Goal: Task Accomplishment & Management: Manage account settings

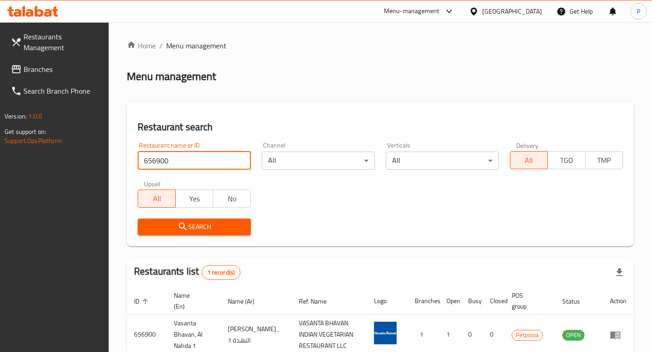
scroll to position [52, 0]
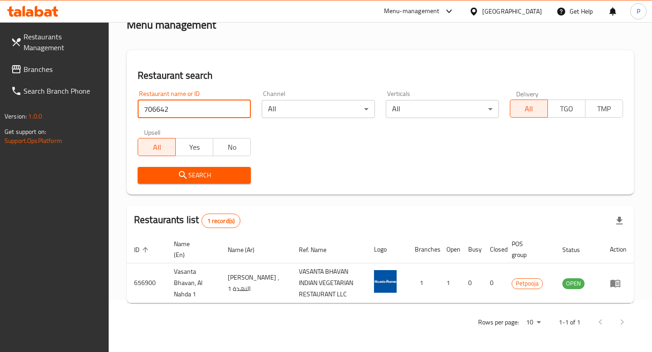
type input "706642"
click button "Search" at bounding box center [194, 175] width 113 height 17
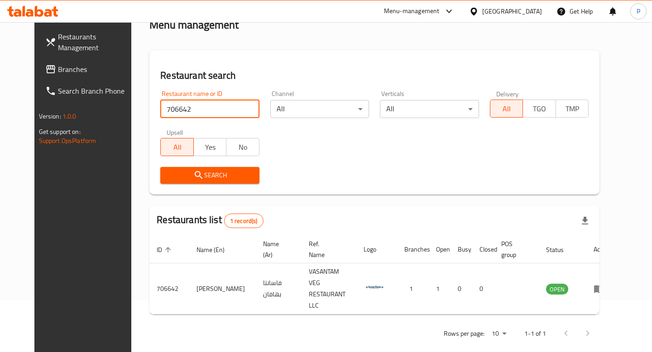
scroll to position [44, 0]
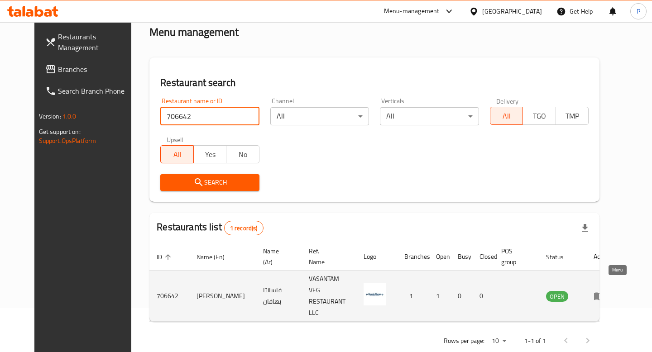
click at [605, 291] on icon "enhanced table" at bounding box center [599, 296] width 11 height 11
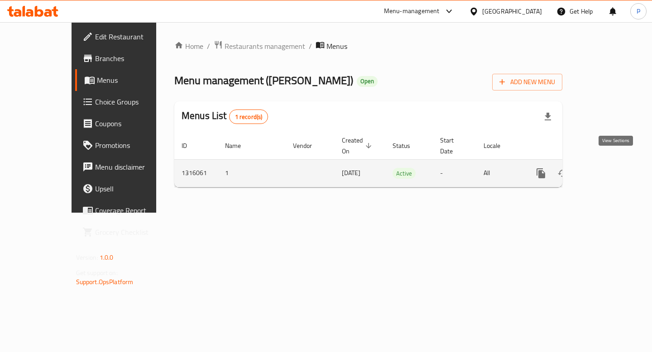
click at [617, 163] on link "enhanced table" at bounding box center [607, 174] width 22 height 22
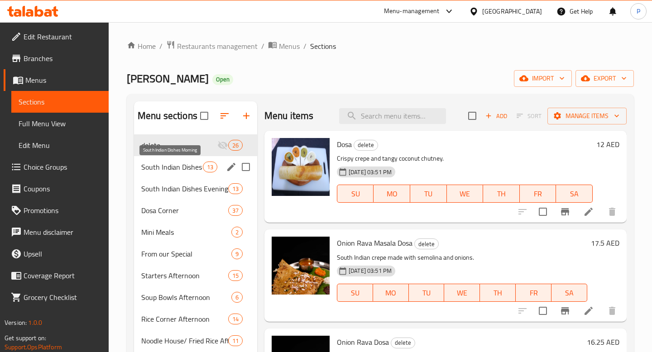
click at [192, 172] on span "South Indian Dishes Morning" at bounding box center [172, 167] width 62 height 11
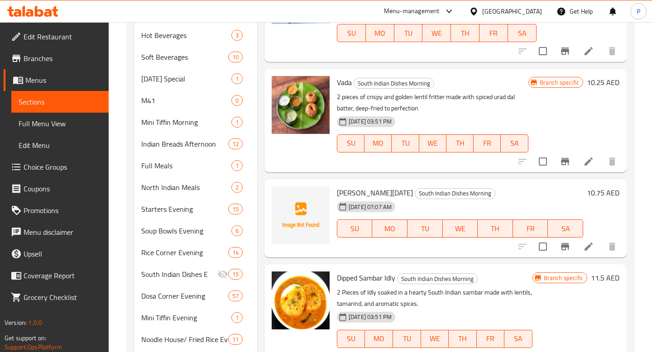
scroll to position [363, 0]
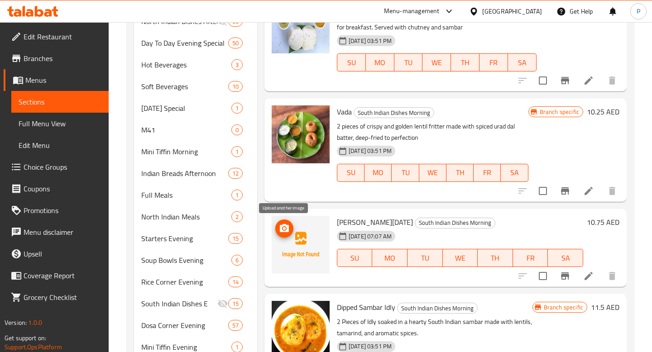
click at [287, 222] on button "upload picture" at bounding box center [284, 229] width 18 height 18
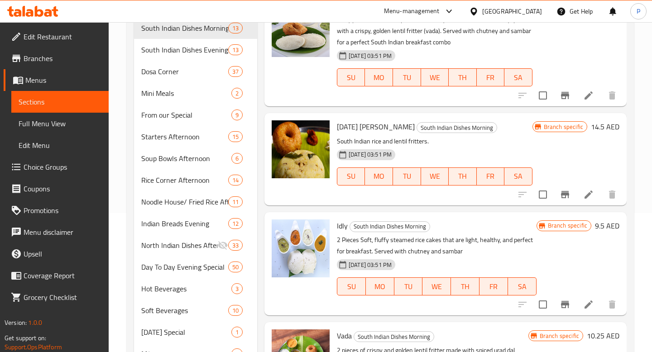
scroll to position [0, 0]
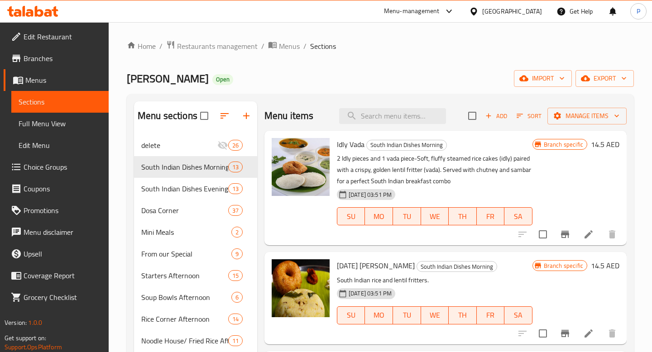
click at [48, 34] on span "Edit Restaurant" at bounding box center [63, 36] width 78 height 11
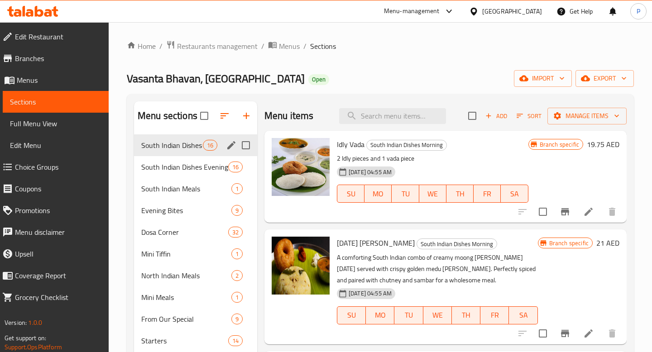
click at [423, 14] on div "Menu-management" at bounding box center [412, 11] width 56 height 11
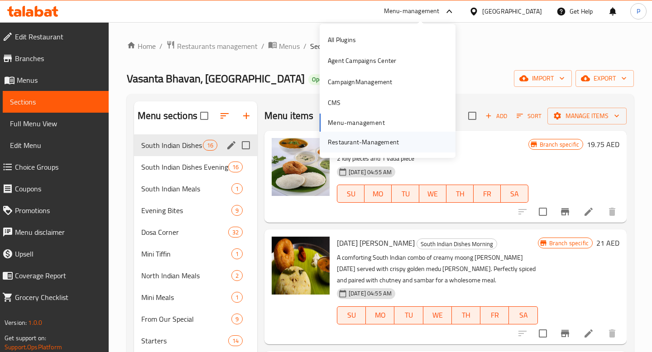
click at [397, 144] on div "Restaurant-Management" at bounding box center [363, 142] width 71 height 10
